Goal: Task Accomplishment & Management: Manage account settings

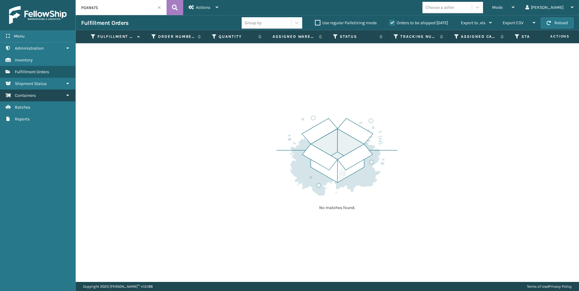
click at [40, 96] on link "Containers" at bounding box center [37, 96] width 75 height 12
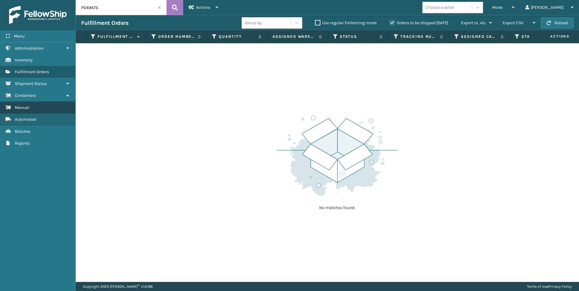
click at [38, 107] on link "Manual" at bounding box center [37, 108] width 75 height 12
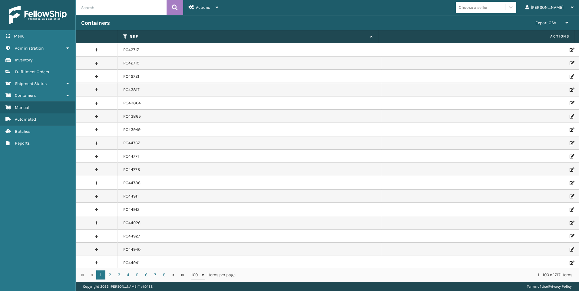
click at [107, 9] on input "text" at bounding box center [121, 7] width 91 height 15
paste input "PO49578"
type input "PO49578"
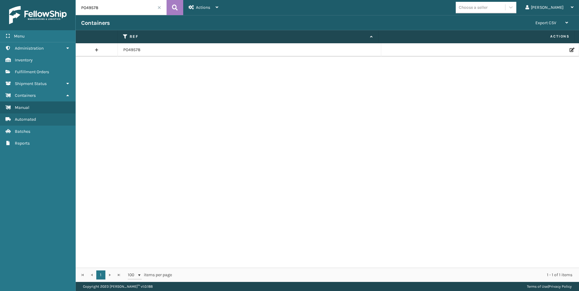
click at [564, 50] on div at bounding box center [480, 50] width 186 height 4
click at [569, 50] on icon at bounding box center [571, 50] width 4 height 4
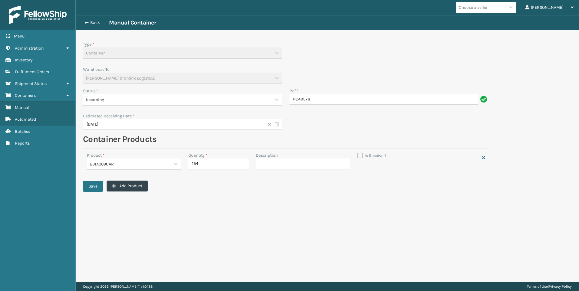
click at [148, 98] on div "Incoming" at bounding box center [177, 100] width 182 height 6
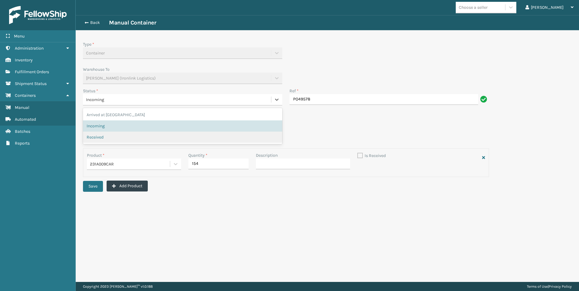
click at [114, 134] on div "Received" at bounding box center [182, 137] width 199 height 11
checkbox input "true"
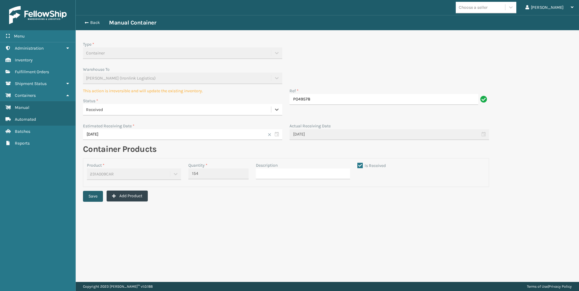
click at [96, 199] on button "Save" at bounding box center [93, 196] width 20 height 11
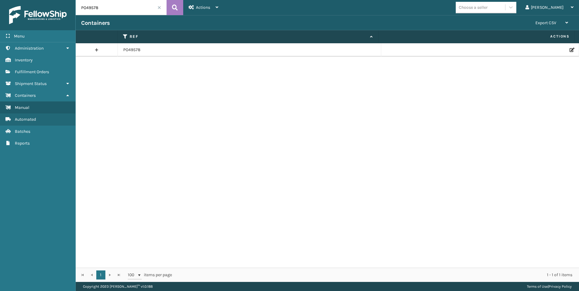
click at [94, 8] on input "PO49578" at bounding box center [121, 7] width 91 height 15
click at [93, 8] on input "PO49578" at bounding box center [121, 7] width 91 height 15
paste input "50113"
type input "PO50113"
click at [571, 46] on td at bounding box center [480, 49] width 198 height 13
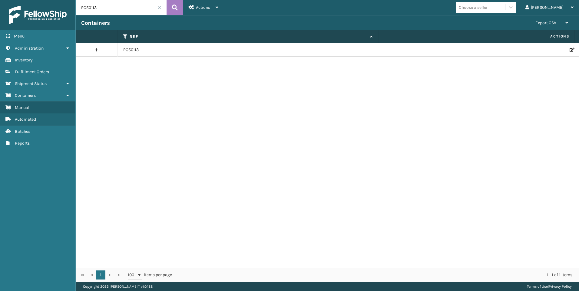
click at [569, 48] on td at bounding box center [480, 49] width 198 height 13
click at [569, 49] on icon at bounding box center [571, 50] width 4 height 4
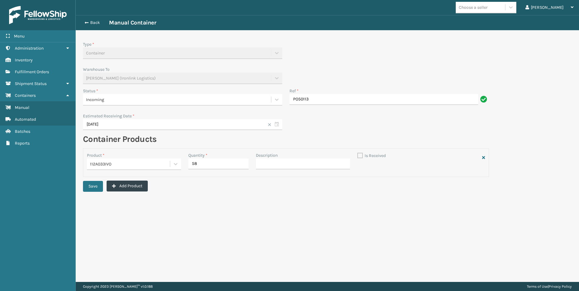
click at [133, 93] on div "Status * Incoming" at bounding box center [182, 98] width 199 height 21
click at [128, 95] on div "Incoming" at bounding box center [177, 100] width 188 height 10
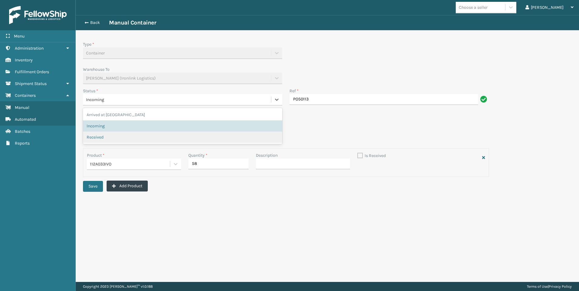
click at [102, 137] on span "Received" at bounding box center [95, 137] width 17 height 6
checkbox input "true"
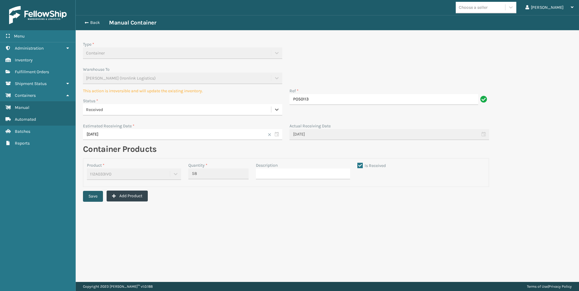
click at [95, 194] on button "Save" at bounding box center [93, 196] width 20 height 11
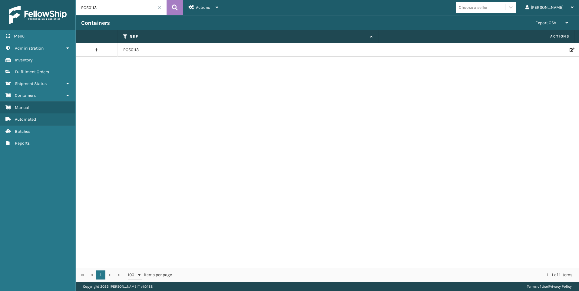
click at [89, 9] on input "PO50113" at bounding box center [121, 7] width 91 height 15
paste input "22"
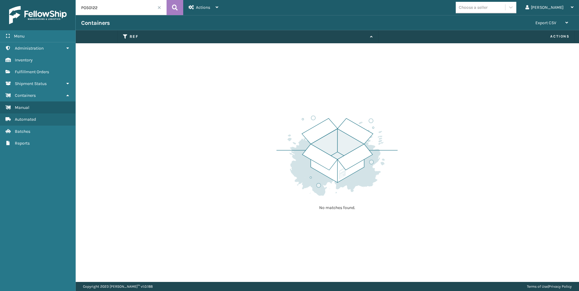
click at [108, 7] on input "PO50122" at bounding box center [121, 7] width 91 height 15
click at [34, 111] on link "Manual" at bounding box center [37, 108] width 75 height 12
click at [102, 2] on input "PO50122" at bounding box center [121, 7] width 91 height 15
click at [81, 7] on input "PO50122" at bounding box center [121, 7] width 91 height 15
drag, startPoint x: 97, startPoint y: 9, endPoint x: 77, endPoint y: 8, distance: 19.8
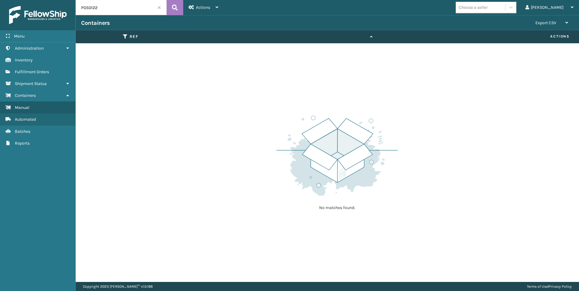
click at [77, 8] on input "PO50122" at bounding box center [121, 7] width 91 height 15
paste input "8"
type input "PO50128"
